Goal: Information Seeking & Learning: Find specific fact

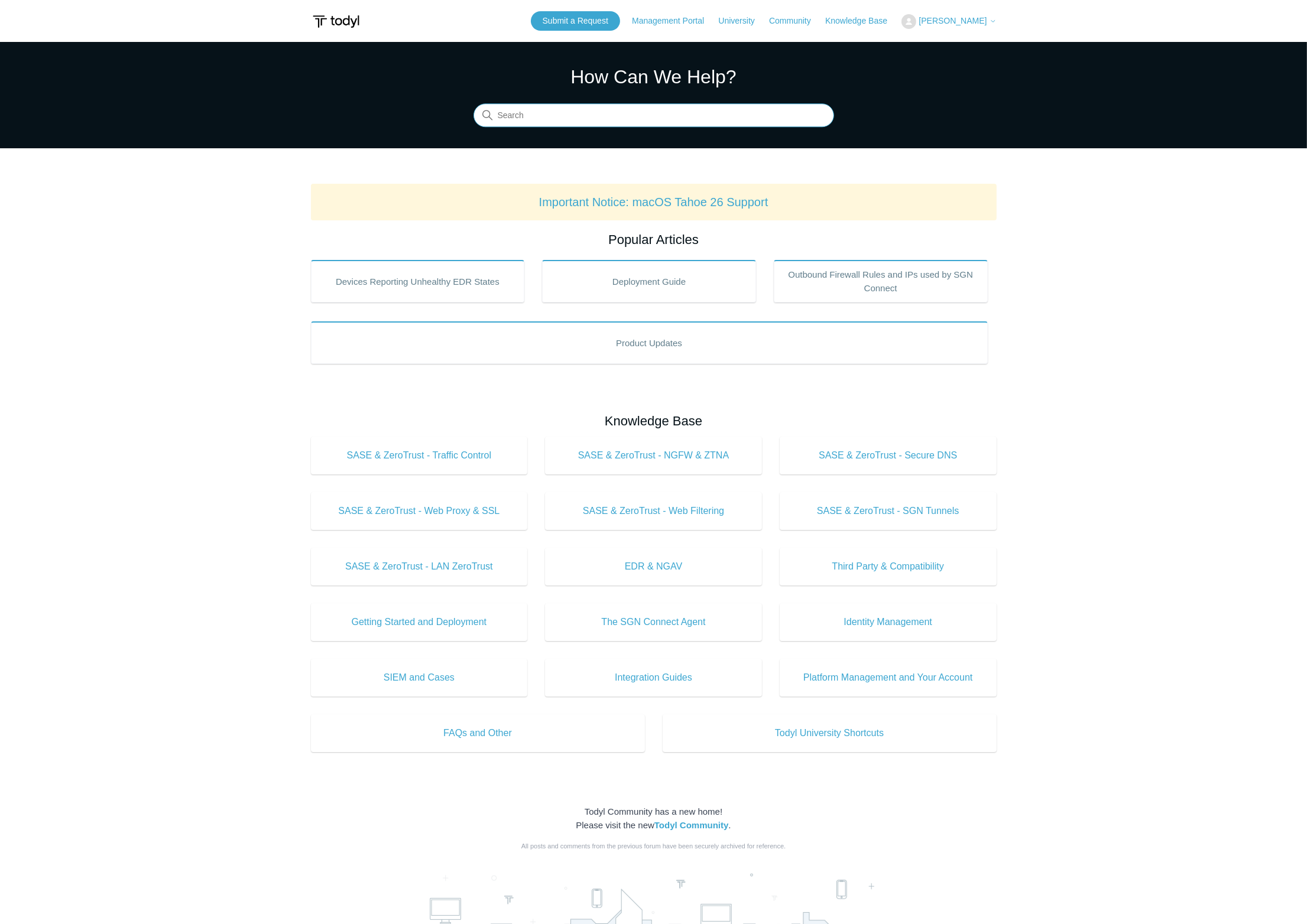
click at [680, 122] on input "Search" at bounding box center [654, 115] width 361 height 23
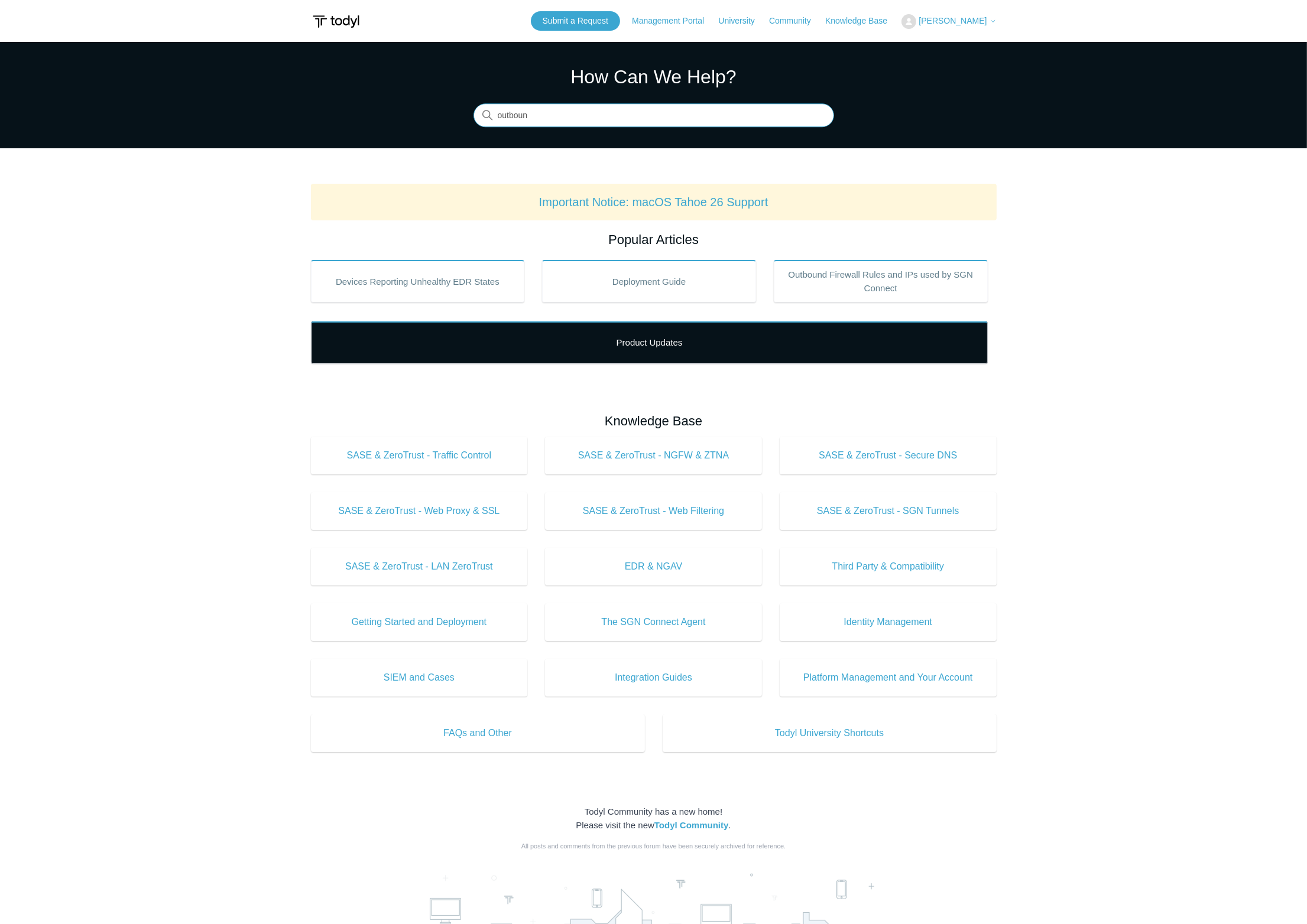
type input "outboun"
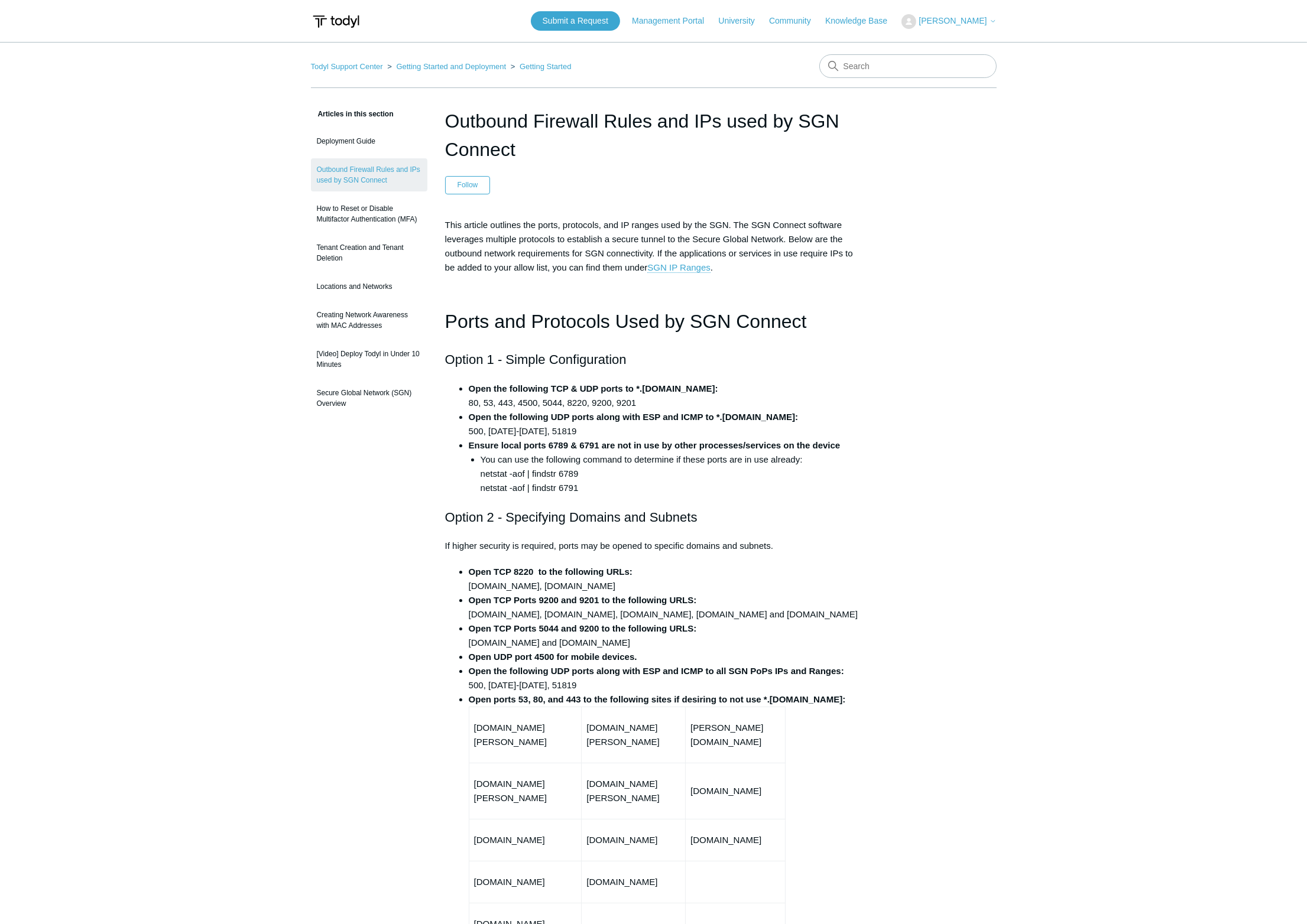
drag, startPoint x: 695, startPoint y: 388, endPoint x: 636, endPoint y: 389, distance: 59.0
click at [636, 389] on li "Open the following TCP & UDP ports to *.[DOMAIN_NAME]: 80, 53, 443, 4500, 5044,…" at bounding box center [666, 396] width 394 height 28
drag, startPoint x: 636, startPoint y: 389, endPoint x: 668, endPoint y: 393, distance: 32.2
click at [664, 392] on strong "Open the following TCP & UDP ports to *.[DOMAIN_NAME]:" at bounding box center [593, 388] width 249 height 10
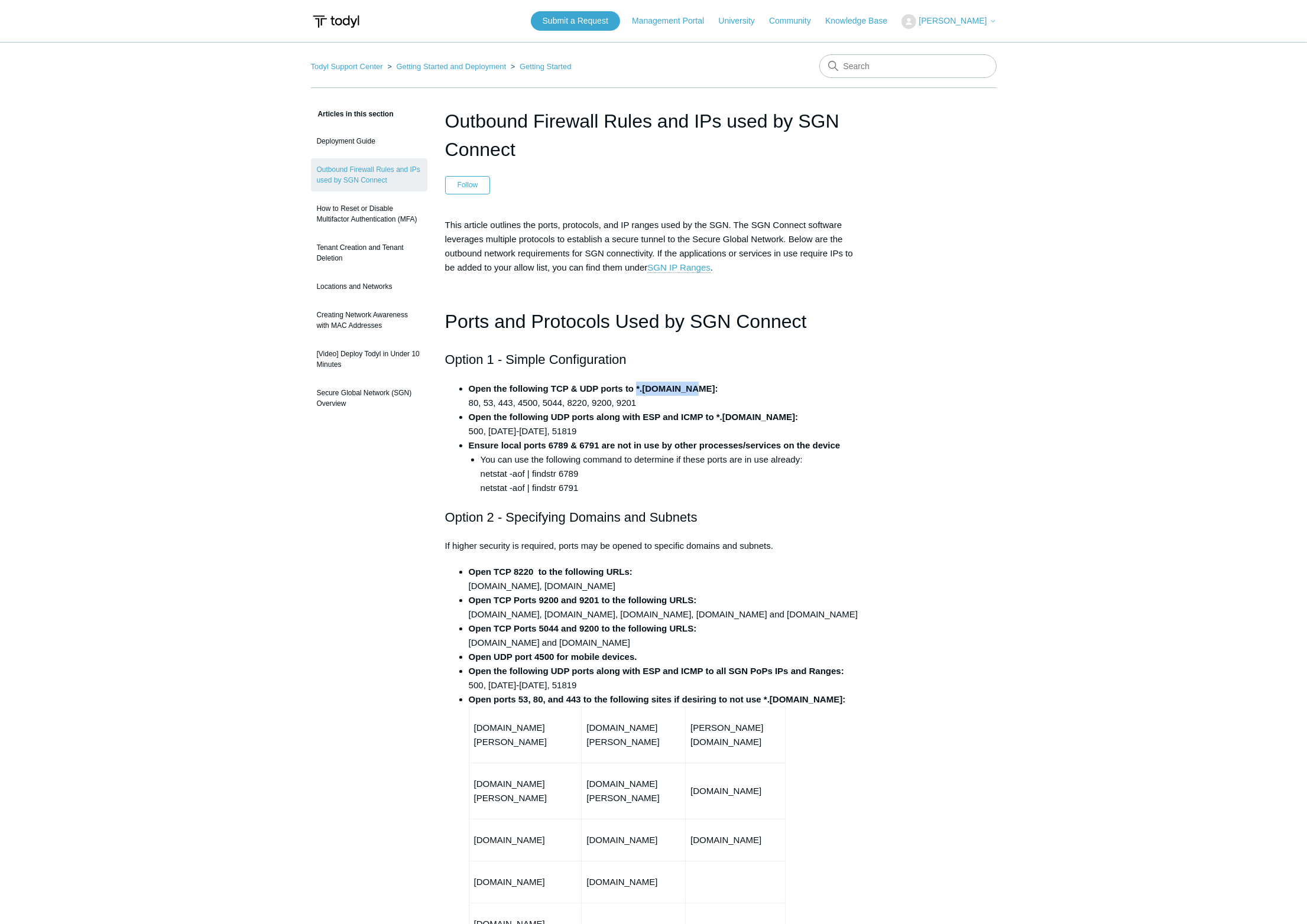
click at [681, 393] on strong "Open the following TCP & UDP ports to *.[DOMAIN_NAME]:" at bounding box center [593, 388] width 249 height 10
drag, startPoint x: 685, startPoint y: 389, endPoint x: 637, endPoint y: 385, distance: 48.2
click at [637, 385] on strong "Open the following TCP & UDP ports to *.[DOMAIN_NAME]:" at bounding box center [593, 388] width 249 height 10
copy strong "*.[DOMAIN_NAME]"
drag, startPoint x: 763, startPoint y: 420, endPoint x: 716, endPoint y: 419, distance: 47.0
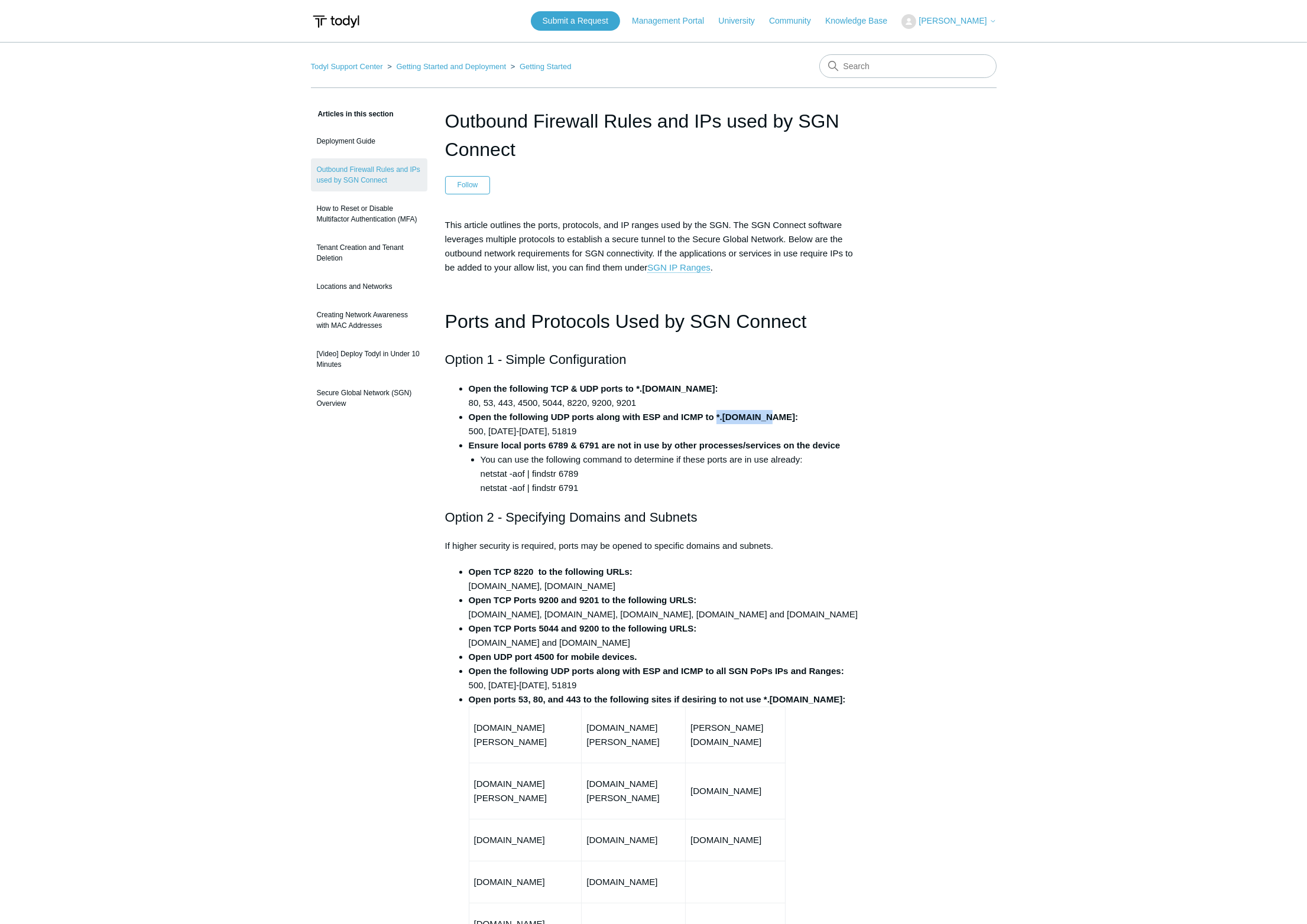
click at [716, 419] on strong "Open the following UDP ports along with ESP and ICMP to *.[DOMAIN_NAME]:" at bounding box center [633, 417] width 330 height 10
copy strong "*.[DOMAIN_NAME]"
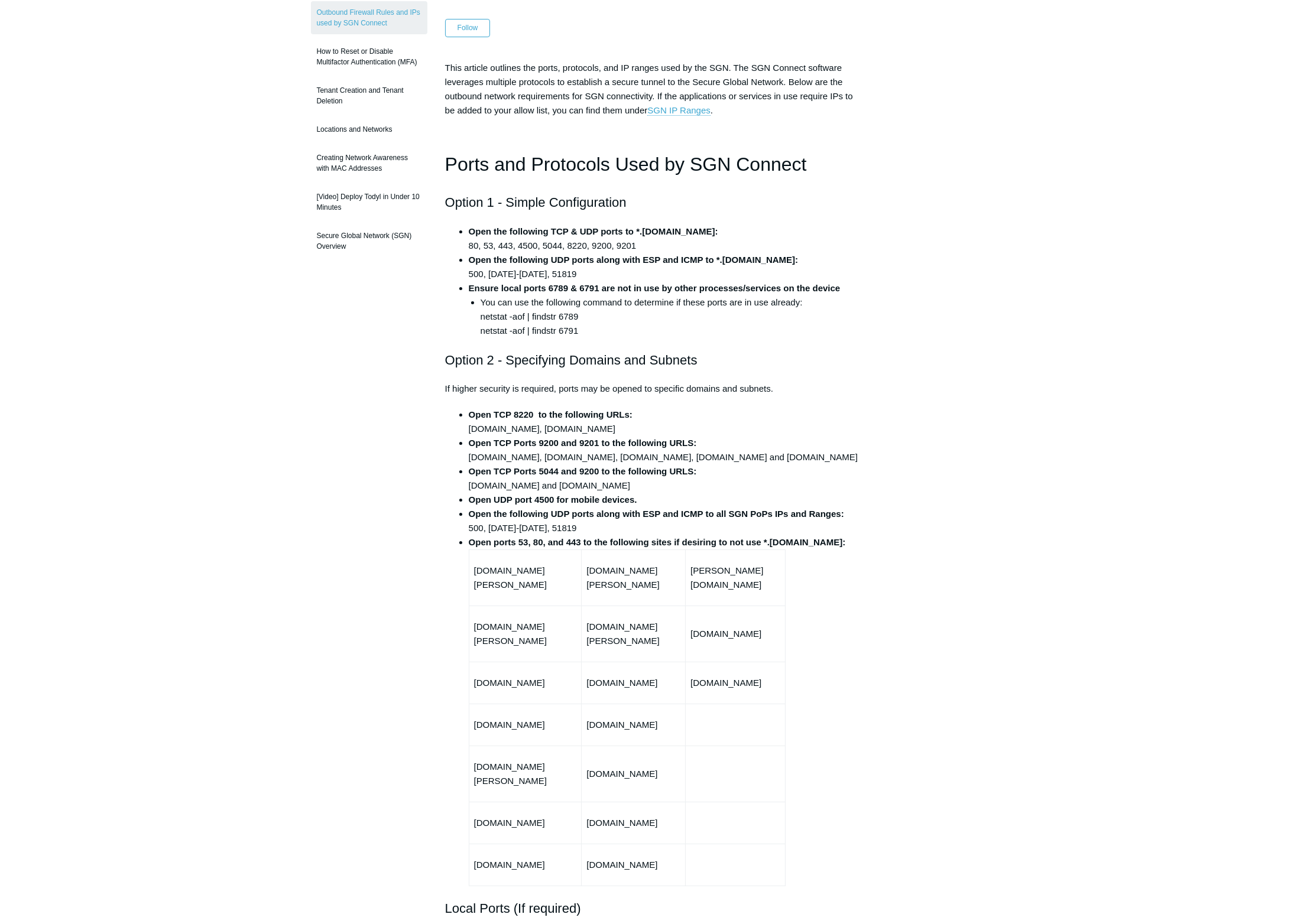
click at [544, 274] on li "Open the following UDP ports along with ESP and ICMP to *.[DOMAIN_NAME]: 500, […" at bounding box center [666, 267] width 394 height 28
copy li "51819"
drag, startPoint x: 919, startPoint y: 309, endPoint x: 943, endPoint y: 275, distance: 41.6
